Goal: Information Seeking & Learning: Learn about a topic

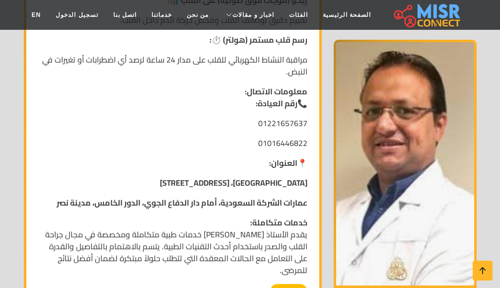
scroll to position [1290, 0]
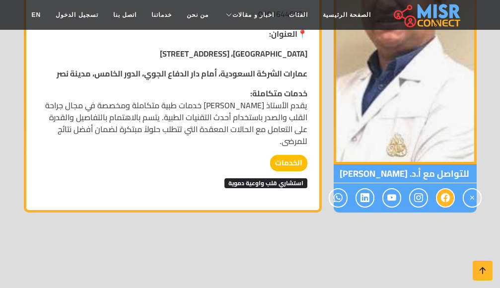
click at [449, 197] on link at bounding box center [445, 197] width 19 height 19
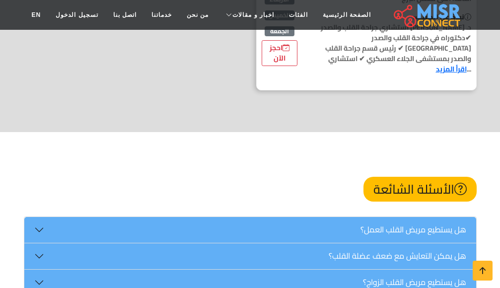
scroll to position [1984, 0]
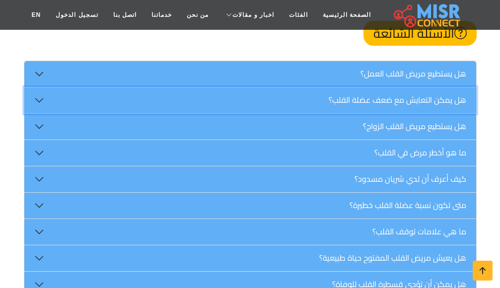
click at [322, 96] on button "هل يمكن التعايش مع ضعف عضلة القلب؟" at bounding box center [249, 100] width 451 height 26
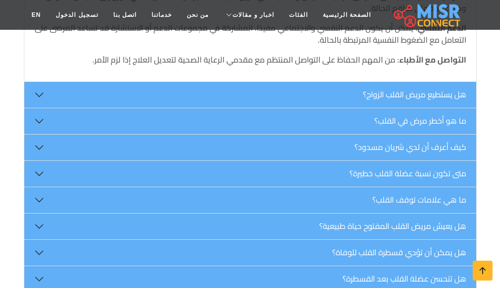
scroll to position [2332, 0]
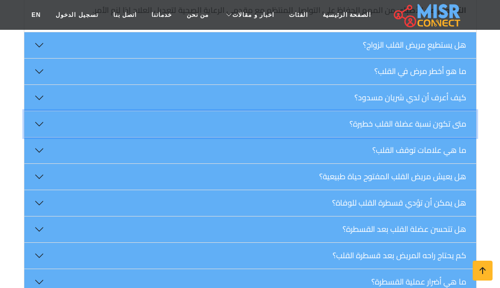
click at [348, 120] on button "متى تكون نسبة عضلة القلب خطيرة؟" at bounding box center [249, 124] width 451 height 26
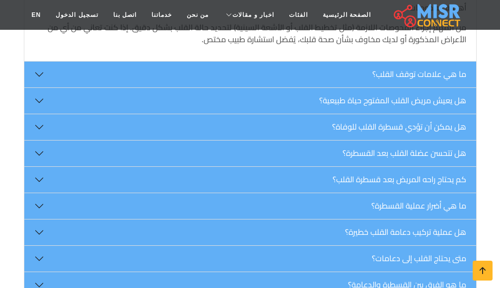
scroll to position [2431, 0]
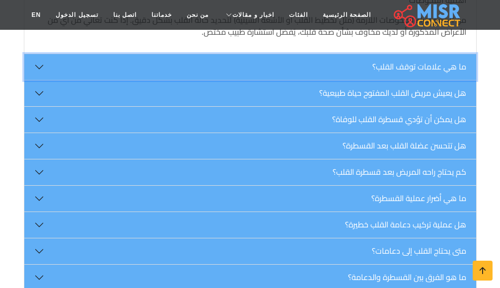
click at [361, 64] on button "ما هي علامات توقف القلب؟" at bounding box center [249, 67] width 451 height 26
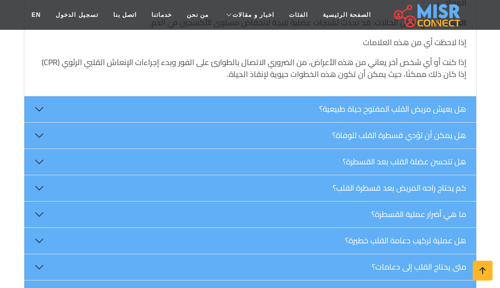
scroll to position [2381, 0]
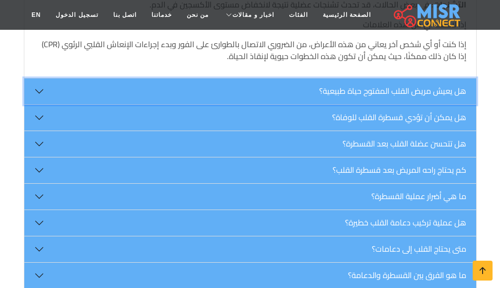
click at [246, 92] on button "هل يعيش مريض القلب المفتوح حياة طبيعية؟" at bounding box center [249, 91] width 451 height 26
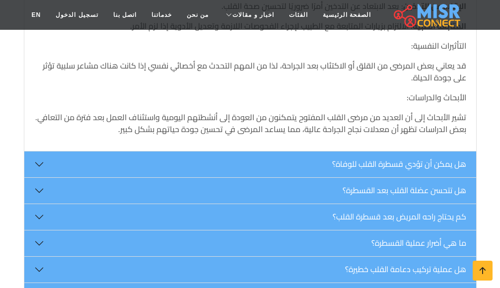
scroll to position [2431, 0]
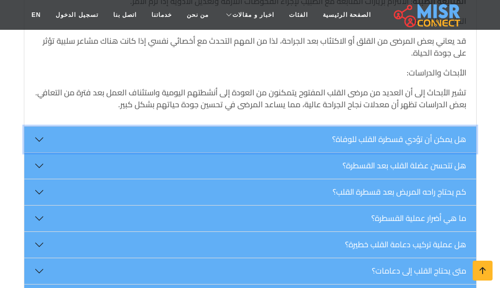
click at [292, 140] on button "هل يمكن أن تؤدي قسطرة القلب للوفاة؟" at bounding box center [249, 139] width 451 height 26
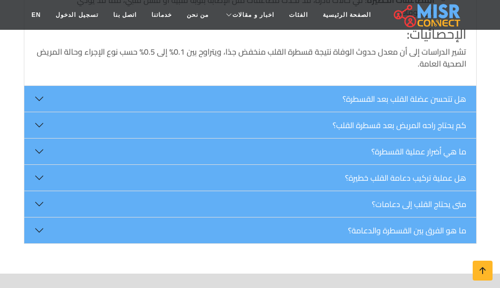
scroll to position [2480, 0]
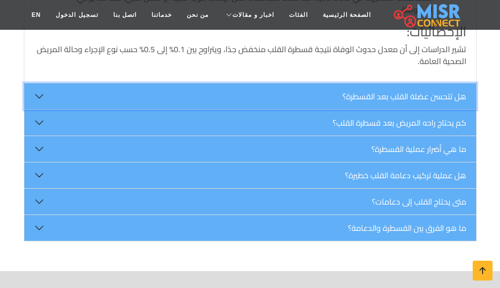
click at [254, 95] on button "هل تتحسن عضلة القلب بعد القسطرة؟" at bounding box center [249, 96] width 451 height 26
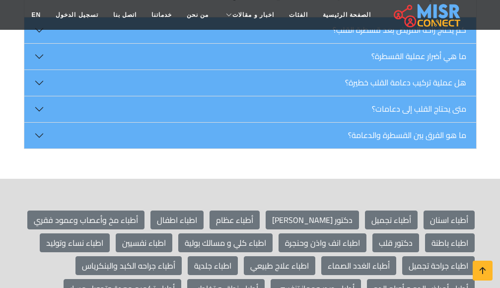
scroll to position [2580, 0]
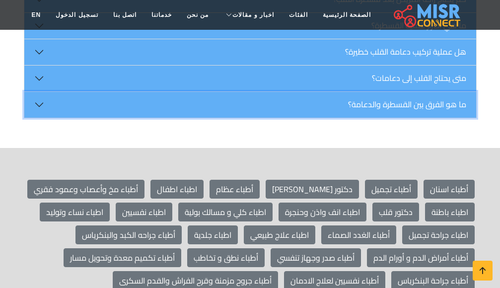
click at [310, 96] on button "ما هو الفرق بين القسطرة والدعامة؟" at bounding box center [249, 105] width 451 height 26
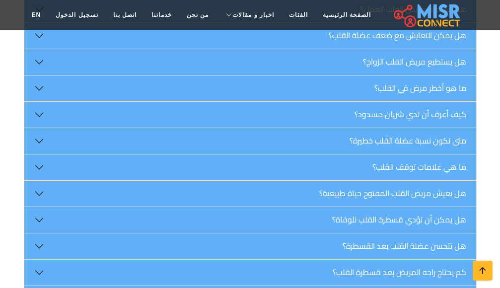
scroll to position [2074, 0]
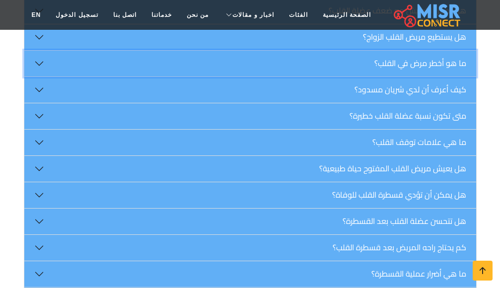
click at [299, 69] on button "ما هو أخطر مرض في القلب؟" at bounding box center [249, 64] width 451 height 26
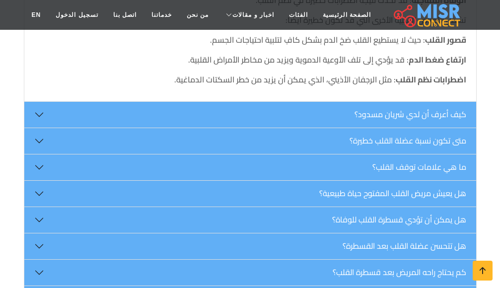
scroll to position [2272, 0]
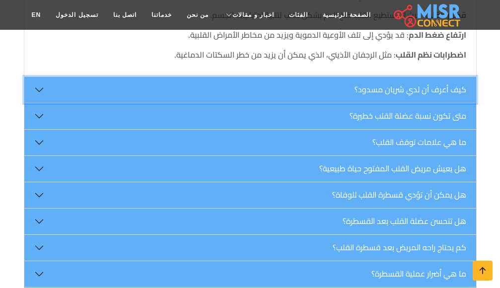
click at [244, 85] on button "كيف أعرف أن لدي شريان مسدود؟" at bounding box center [249, 90] width 451 height 26
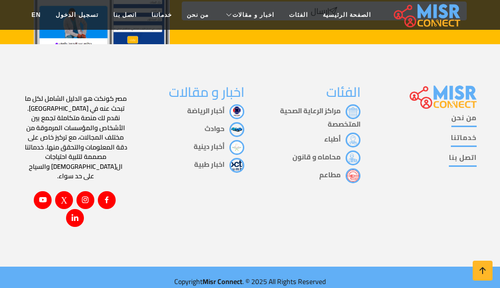
scroll to position [3170, 0]
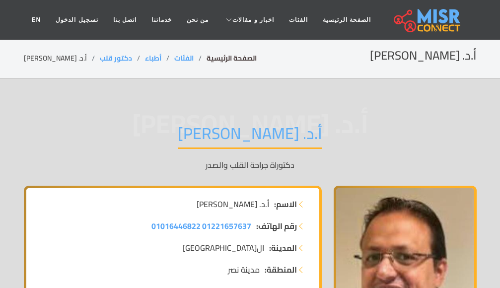
click at [221, 60] on link "الصفحة الرئيسية" at bounding box center [231, 58] width 50 height 13
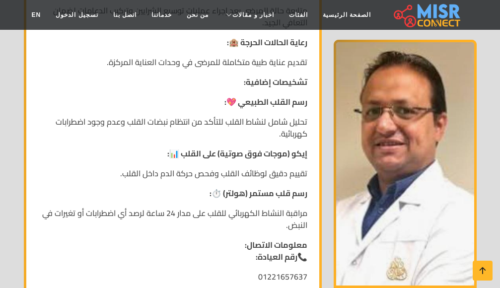
scroll to position [1141, 0]
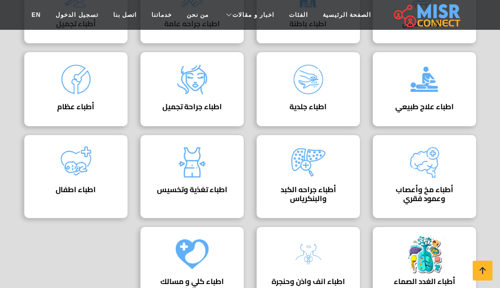
scroll to position [347, 0]
